Goal: Check status: Check status

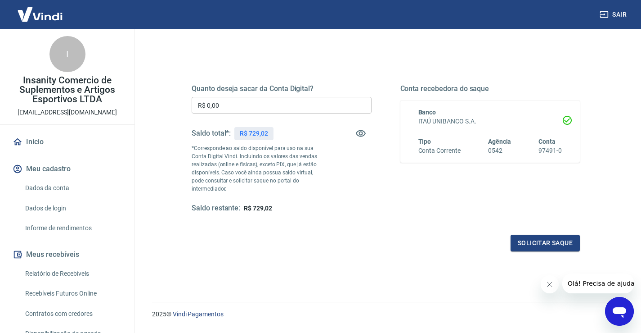
scroll to position [113, 0]
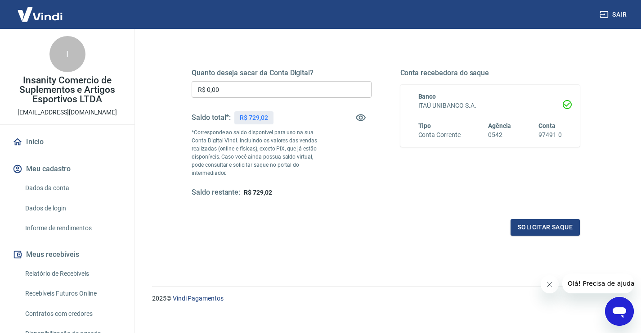
click at [54, 188] on link "Dados da conta" at bounding box center [73, 188] width 102 height 18
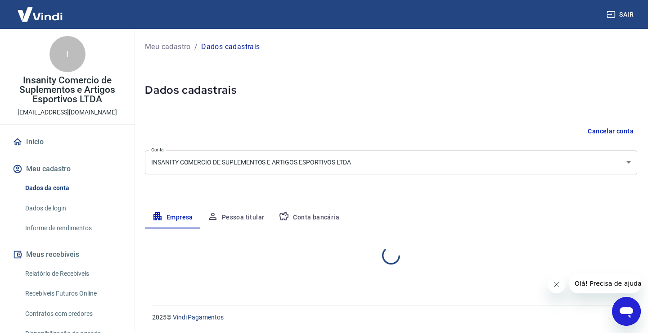
select select "DF"
select select "business"
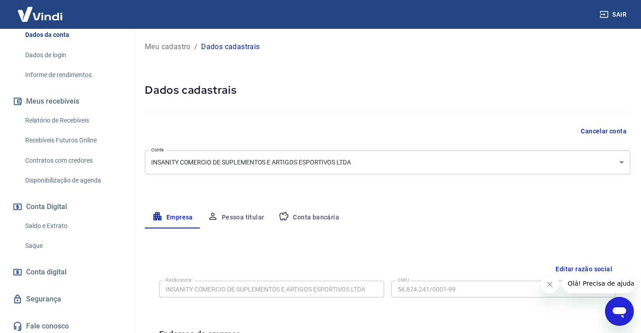
scroll to position [156, 0]
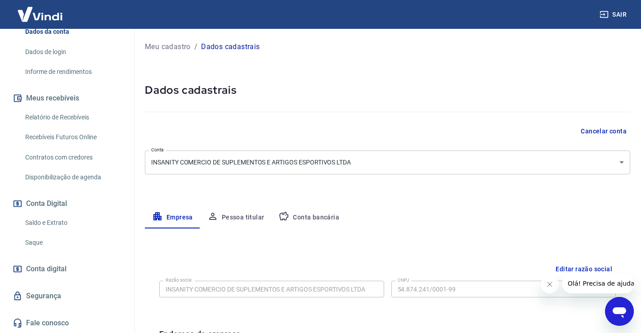
click at [40, 224] on link "Saldo e Extrato" at bounding box center [73, 222] width 102 height 18
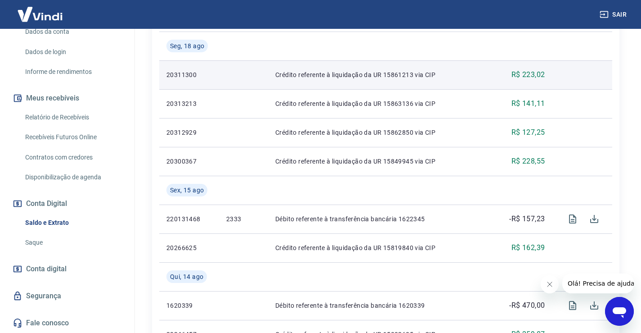
scroll to position [270, 0]
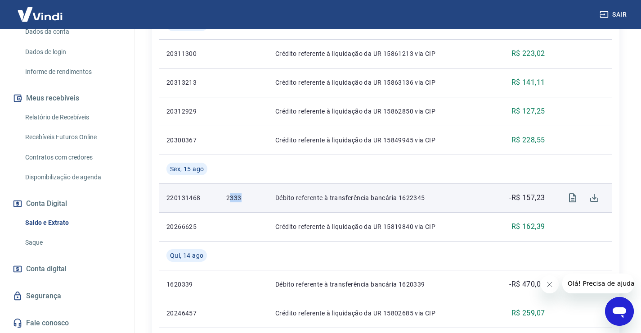
drag, startPoint x: 230, startPoint y: 196, endPoint x: 242, endPoint y: 199, distance: 12.1
click at [242, 199] on p "2333" at bounding box center [243, 197] width 35 height 9
click at [320, 194] on p "Débito referente à transferência bancária 1622345" at bounding box center [380, 197] width 211 height 9
click at [569, 197] on icon "Visualizar" at bounding box center [572, 197] width 7 height 9
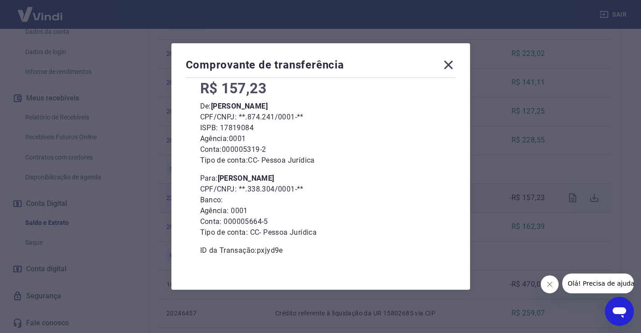
scroll to position [63, 0]
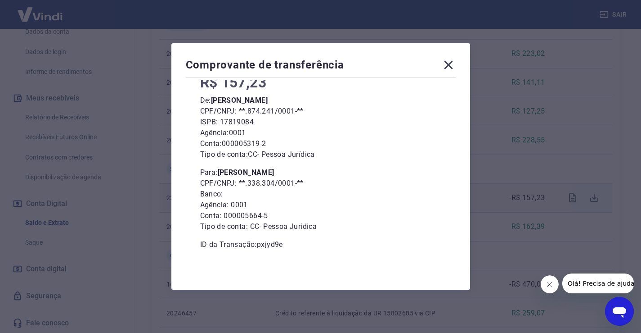
click at [452, 63] on icon at bounding box center [448, 65] width 9 height 9
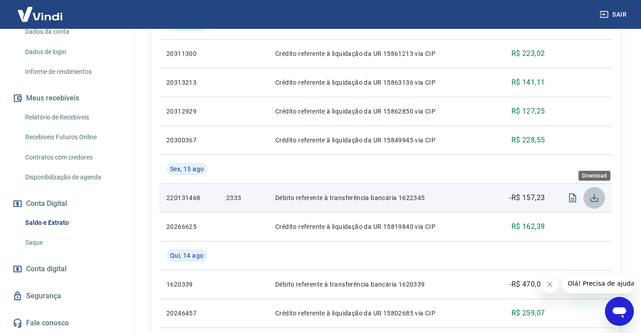
click at [600, 200] on icon "Download" at bounding box center [594, 197] width 11 height 11
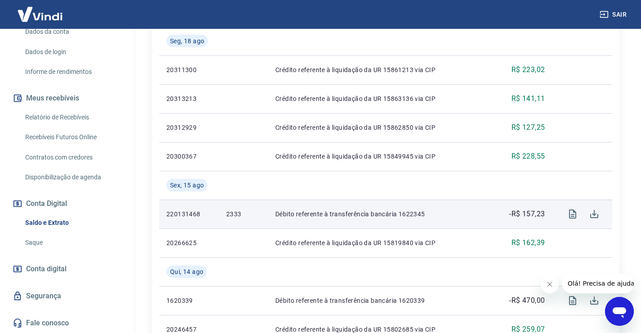
scroll to position [270, 0]
